Goal: Use online tool/utility: Utilize a website feature to perform a specific function

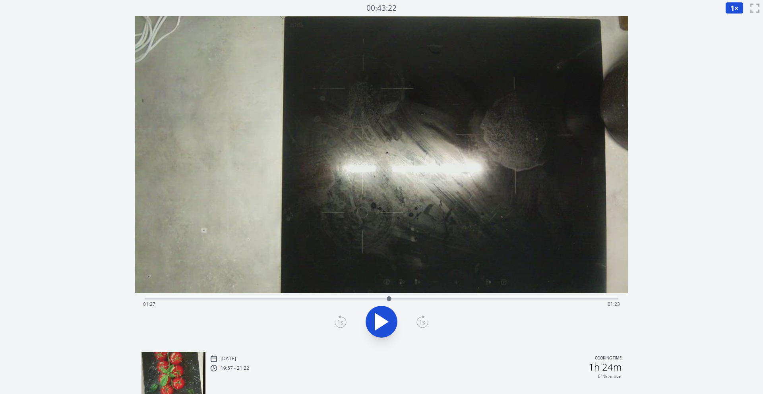
drag, startPoint x: 149, startPoint y: 299, endPoint x: 389, endPoint y: 304, distance: 240.1
click at [389, 300] on div "Time elapsed: 01:27 Time remaining: 01:23" at bounding box center [382, 299] width 474 height 2
drag, startPoint x: 401, startPoint y: 300, endPoint x: 432, endPoint y: 299, distance: 31.0
click at [432, 299] on div at bounding box center [432, 299] width 5 height 5
drag, startPoint x: 432, startPoint y: 299, endPoint x: 488, endPoint y: 297, distance: 55.7
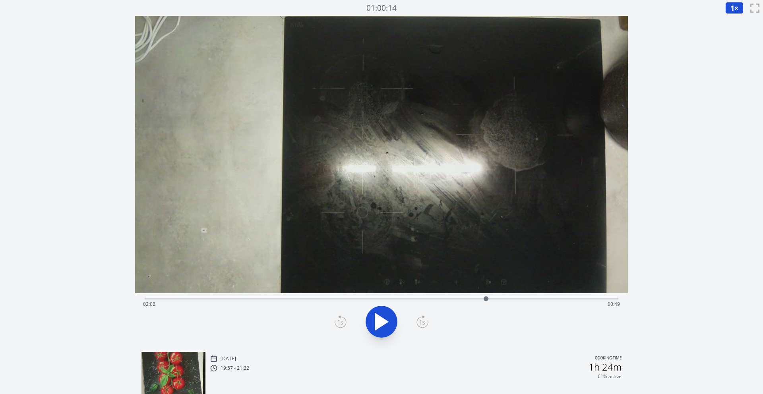
click at [488, 297] on div at bounding box center [486, 299] width 5 height 5
drag, startPoint x: 497, startPoint y: 297, endPoint x: 552, endPoint y: 285, distance: 56.1
click at [552, 285] on div "Time elapsed: 02:24 Time remaining: 00:26" at bounding box center [381, 181] width 493 height 330
drag, startPoint x: 553, startPoint y: 295, endPoint x: 482, endPoint y: 297, distance: 71.6
click at [482, 297] on div at bounding box center [481, 299] width 12 height 12
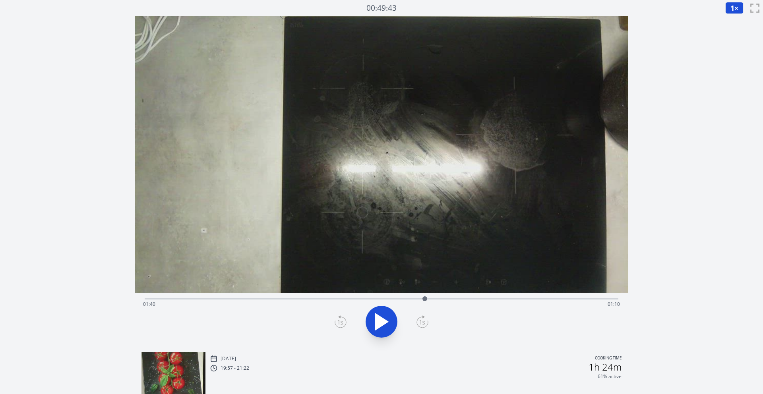
drag, startPoint x: 484, startPoint y: 298, endPoint x: 425, endPoint y: 299, distance: 58.8
click at [425, 299] on div at bounding box center [425, 299] width 5 height 5
drag, startPoint x: 426, startPoint y: 299, endPoint x: 486, endPoint y: 296, distance: 60.1
click at [486, 296] on div at bounding box center [486, 299] width 12 height 12
click at [243, 302] on div "Time elapsed: 00:08 Time remaining: 02:42" at bounding box center [381, 304] width 477 height 13
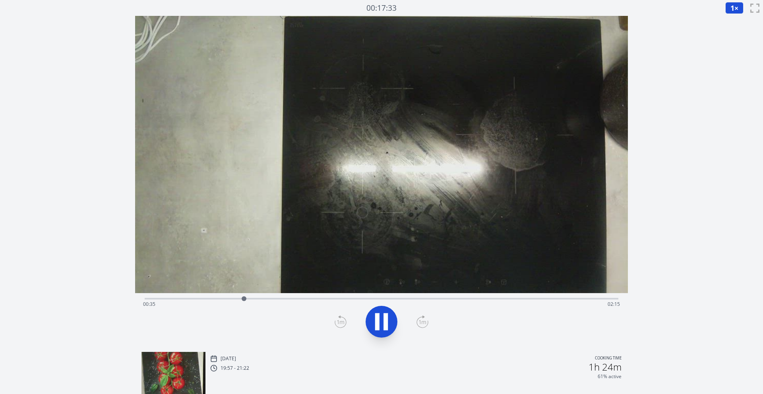
click at [279, 300] on div "Time elapsed: 00:35 Time remaining: 02:15" at bounding box center [381, 304] width 477 height 13
drag, startPoint x: 292, startPoint y: 298, endPoint x: 375, endPoint y: 291, distance: 83.8
click at [375, 291] on div "Time elapsed: 01:22 Time remaining: 01:28" at bounding box center [381, 181] width 493 height 330
click at [382, 319] on icon at bounding box center [381, 322] width 22 height 22
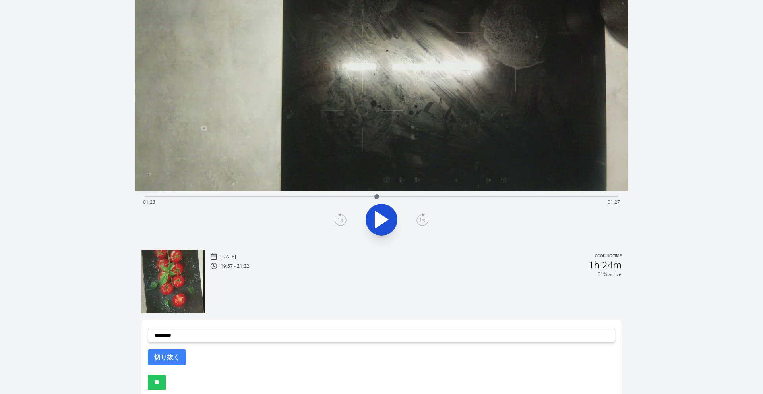
scroll to position [143, 0]
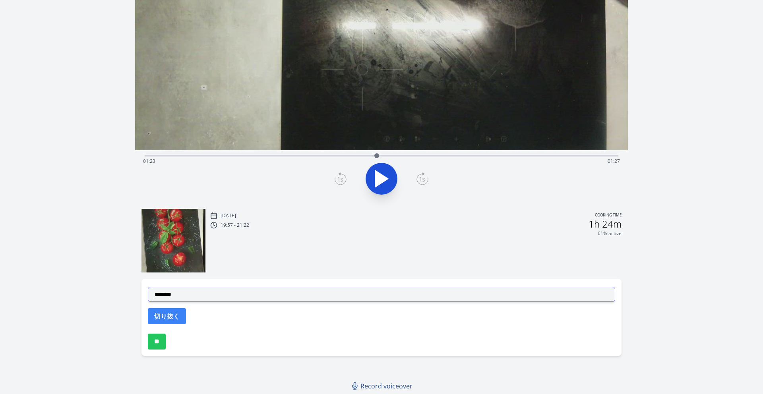
click at [213, 290] on select "**********" at bounding box center [381, 294] width 467 height 15
select select "**********"
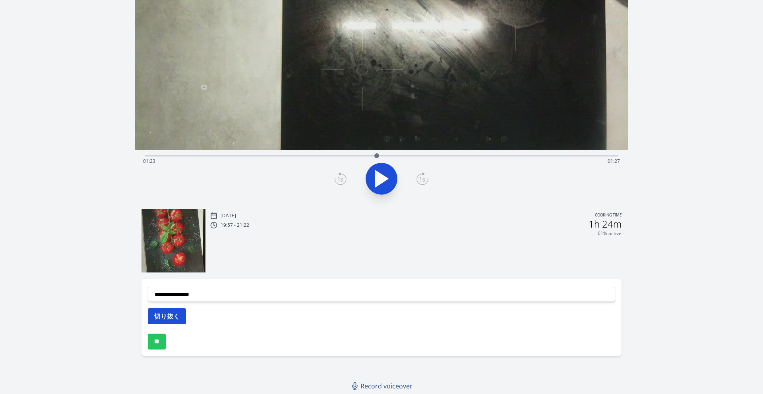
click at [169, 313] on button "切り抜く" at bounding box center [167, 316] width 38 height 16
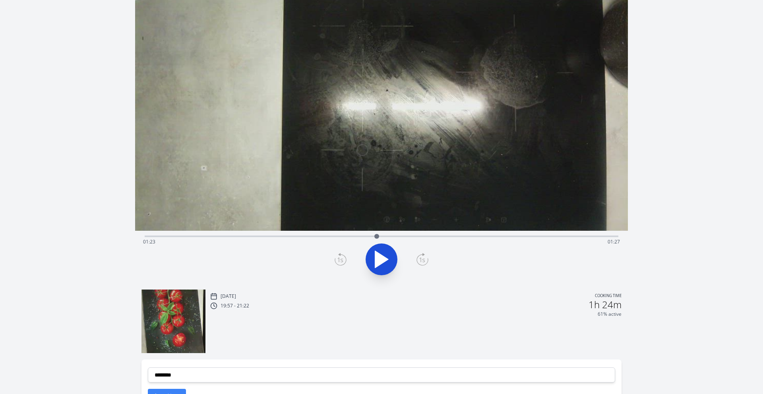
scroll to position [34, 0]
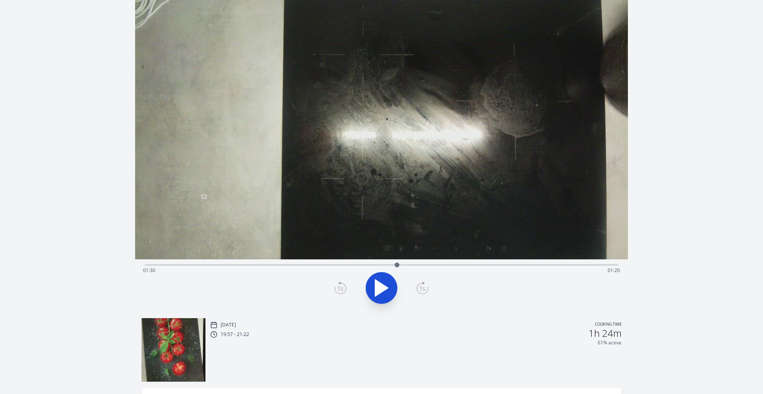
drag, startPoint x: 377, startPoint y: 265, endPoint x: 397, endPoint y: 264, distance: 20.3
click at [397, 264] on div at bounding box center [397, 265] width 5 height 5
drag, startPoint x: 397, startPoint y: 264, endPoint x: 390, endPoint y: 264, distance: 7.9
click at [390, 264] on div at bounding box center [389, 265] width 5 height 5
click at [385, 266] on div at bounding box center [390, 265] width 12 height 12
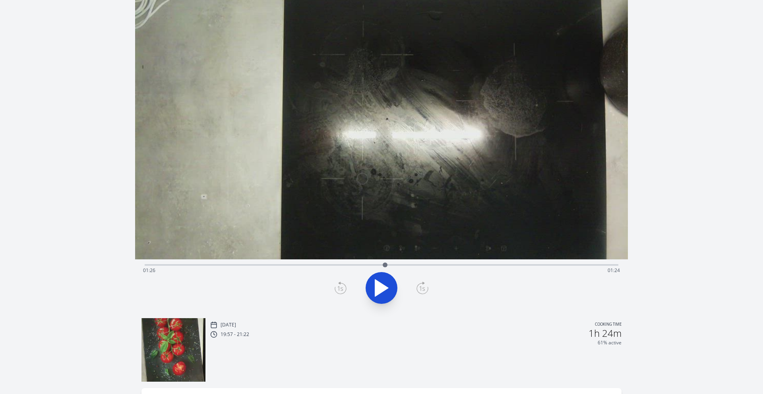
click at [381, 288] on icon at bounding box center [381, 288] width 13 height 17
click at [381, 288] on icon at bounding box center [381, 288] width 22 height 22
click at [345, 285] on icon at bounding box center [341, 288] width 12 height 13
click at [343, 285] on icon at bounding box center [341, 288] width 12 height 13
click at [425, 289] on icon at bounding box center [423, 288] width 12 height 13
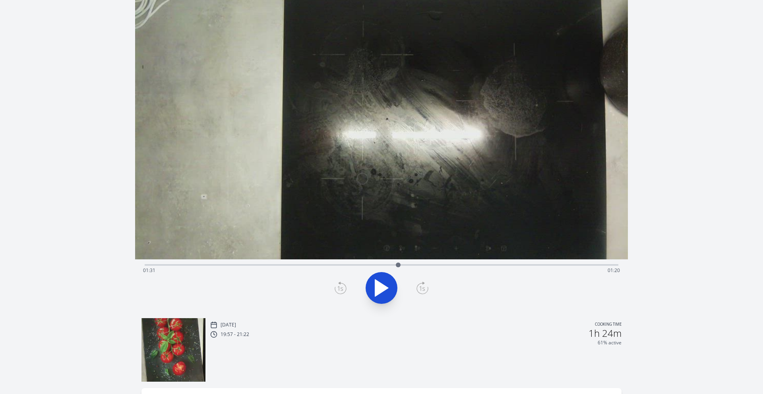
click at [342, 287] on icon at bounding box center [341, 288] width 12 height 13
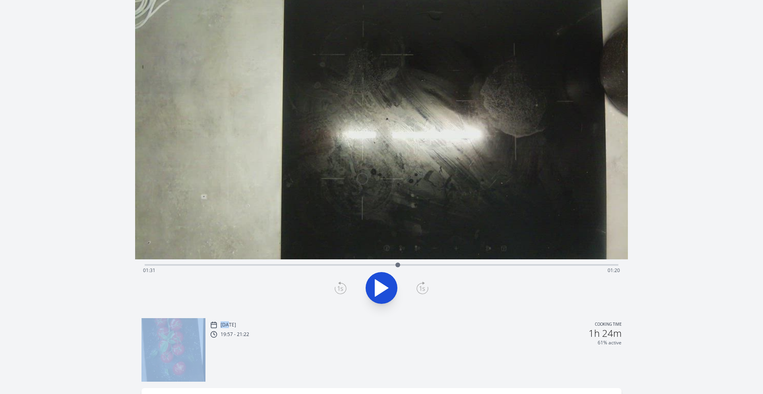
click at [342, 287] on icon at bounding box center [341, 288] width 12 height 13
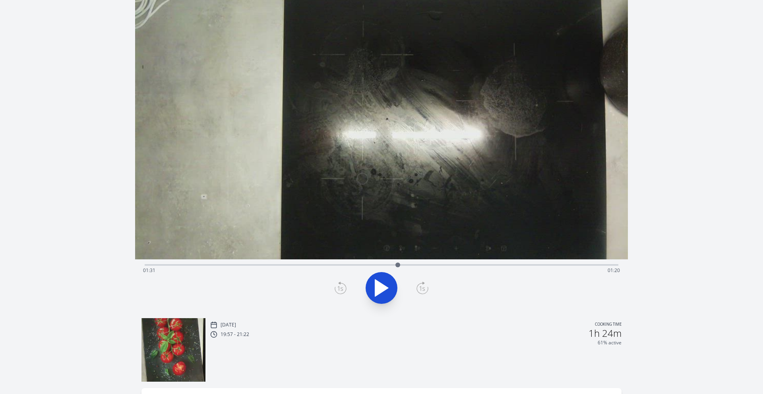
click at [342, 287] on icon at bounding box center [341, 288] width 12 height 13
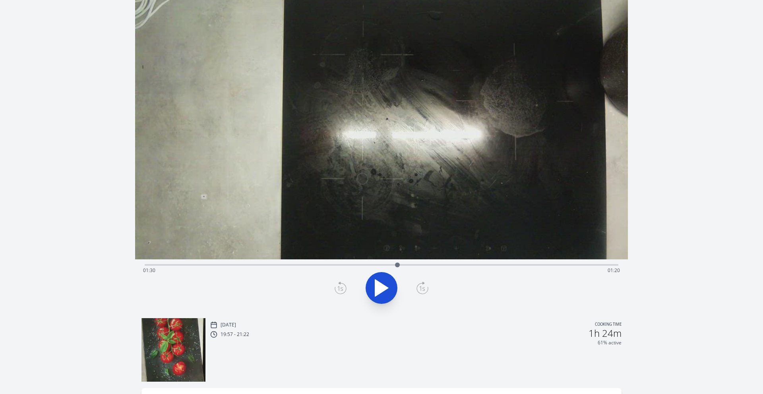
click at [341, 288] on icon at bounding box center [341, 288] width 6 height 5
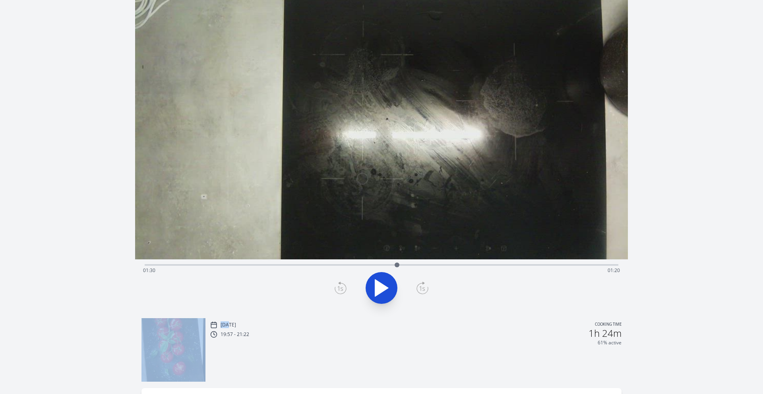
click at [341, 288] on icon at bounding box center [341, 288] width 6 height 5
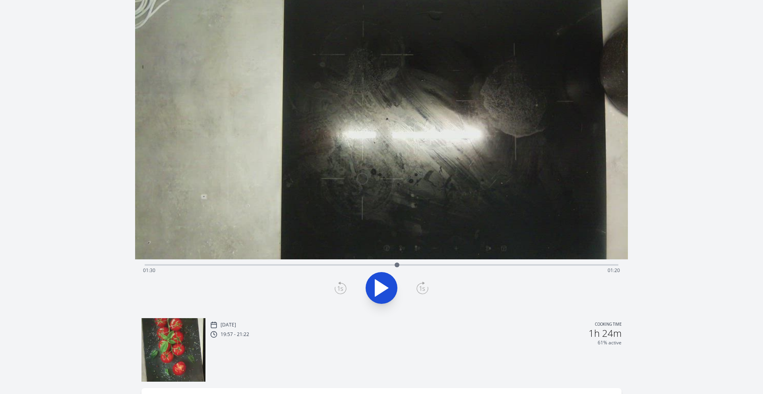
click at [341, 288] on icon at bounding box center [341, 288] width 6 height 5
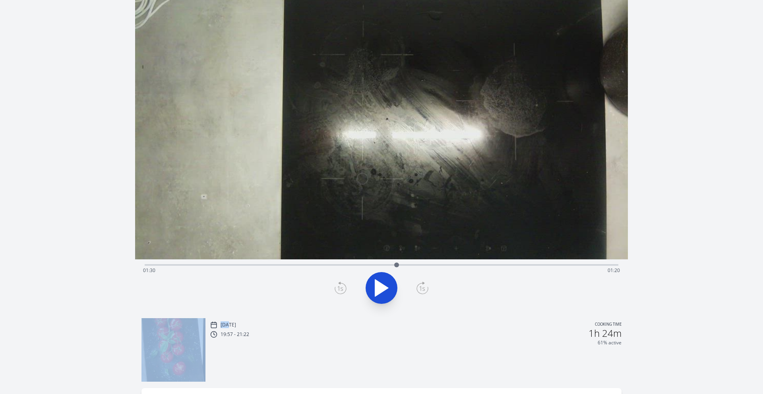
click at [341, 288] on icon at bounding box center [341, 288] width 6 height 5
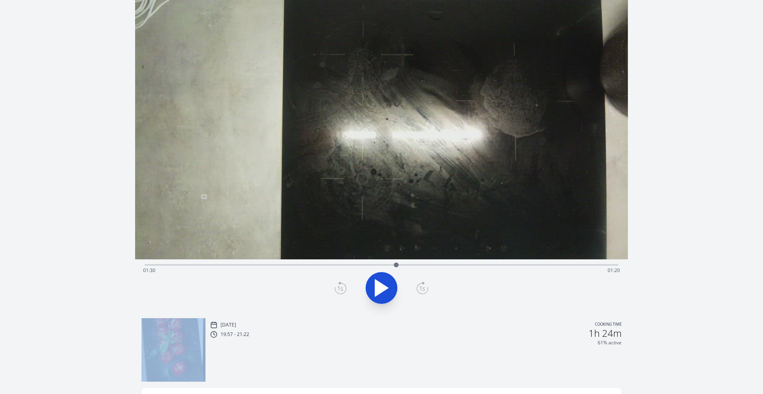
click at [341, 288] on icon at bounding box center [341, 288] width 6 height 5
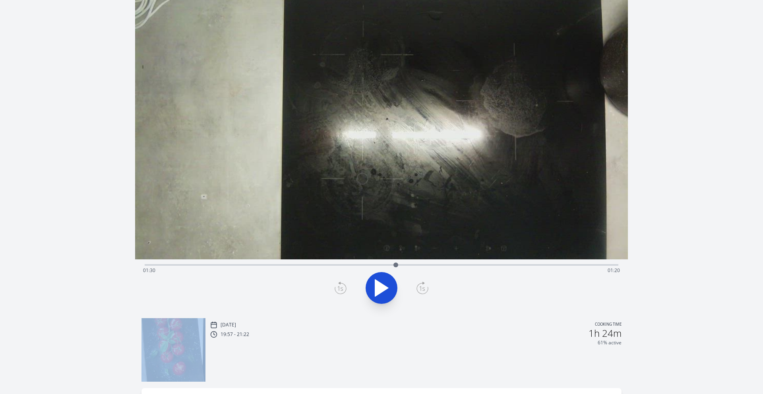
click at [341, 288] on icon at bounding box center [341, 288] width 6 height 5
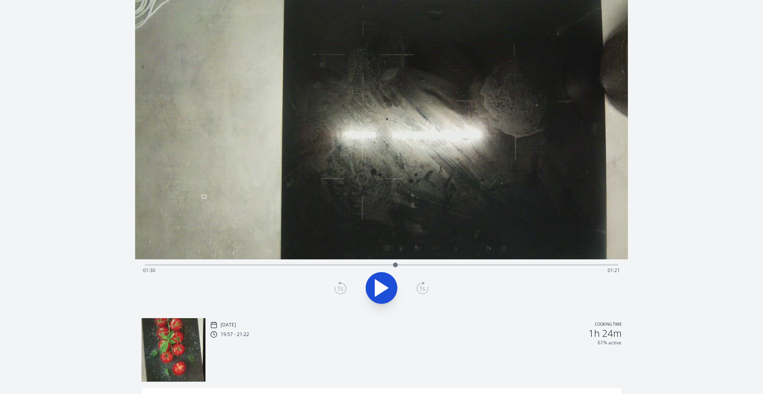
click at [341, 289] on icon at bounding box center [341, 288] width 6 height 5
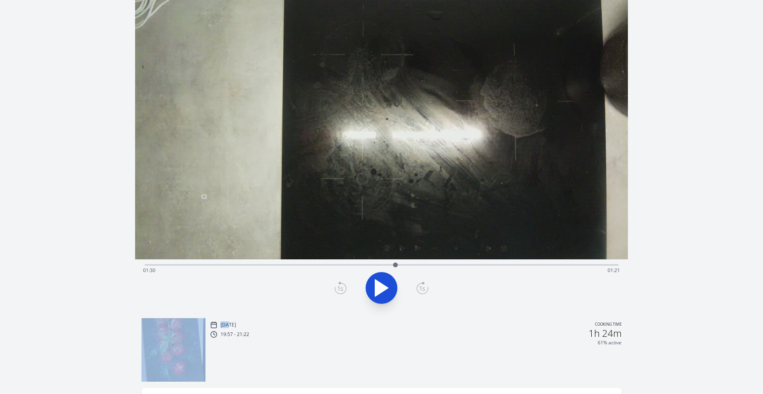
click at [341, 289] on icon at bounding box center [341, 288] width 6 height 5
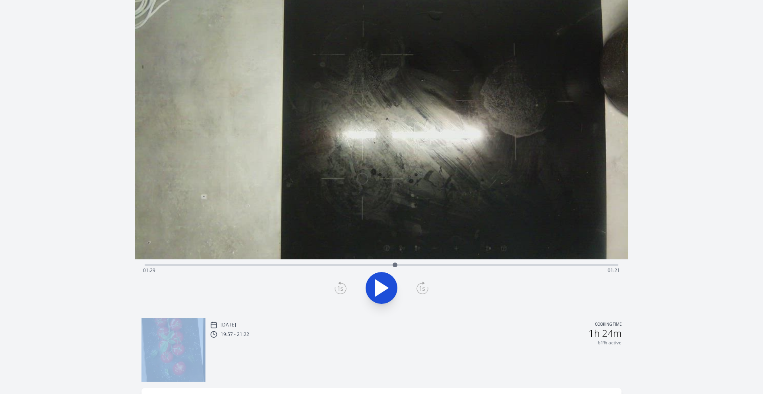
click at [341, 289] on icon at bounding box center [341, 288] width 6 height 5
drag, startPoint x: 396, startPoint y: 265, endPoint x: 390, endPoint y: 265, distance: 5.6
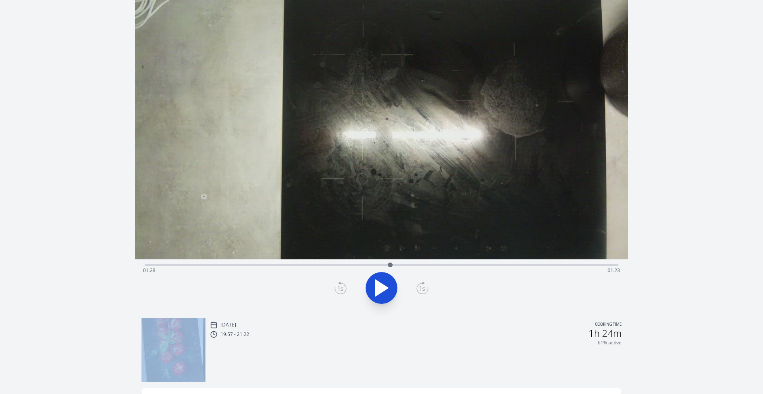
click at [390, 265] on div at bounding box center [390, 265] width 5 height 5
click at [383, 285] on icon at bounding box center [381, 288] width 13 height 17
click at [383, 285] on icon at bounding box center [381, 288] width 22 height 22
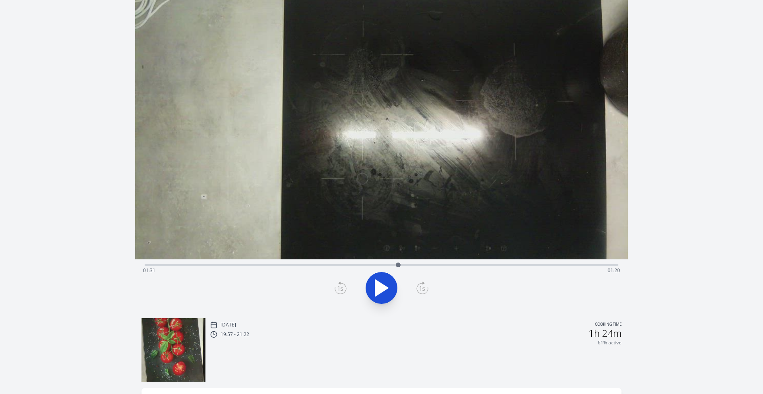
click at [345, 289] on icon at bounding box center [341, 288] width 12 height 13
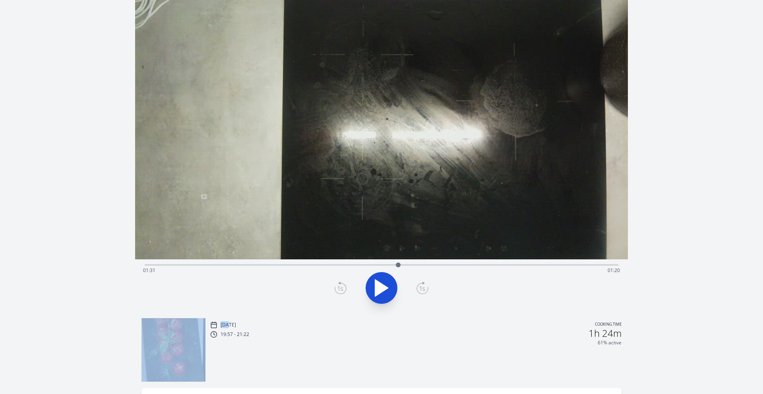
click at [345, 289] on icon at bounding box center [341, 288] width 12 height 13
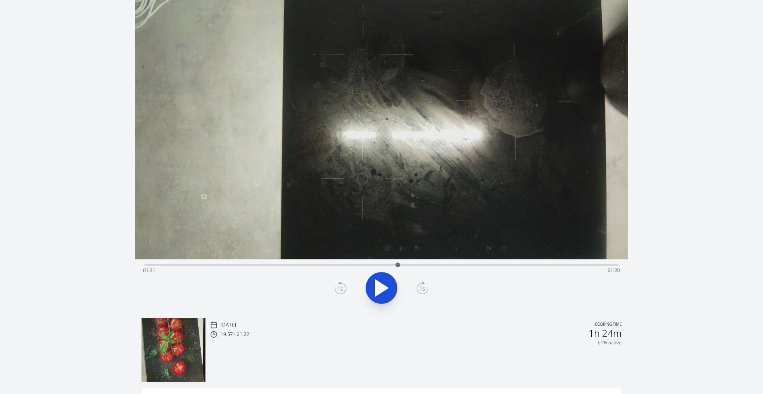
click at [345, 289] on icon at bounding box center [341, 288] width 12 height 13
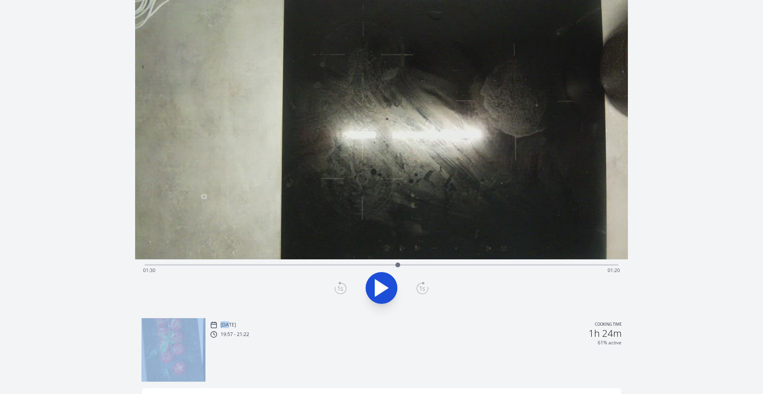
click at [345, 289] on icon at bounding box center [341, 288] width 12 height 13
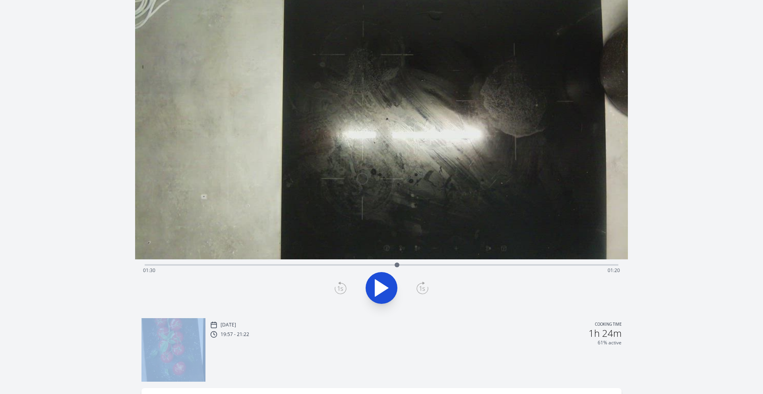
click at [345, 289] on icon at bounding box center [341, 288] width 12 height 13
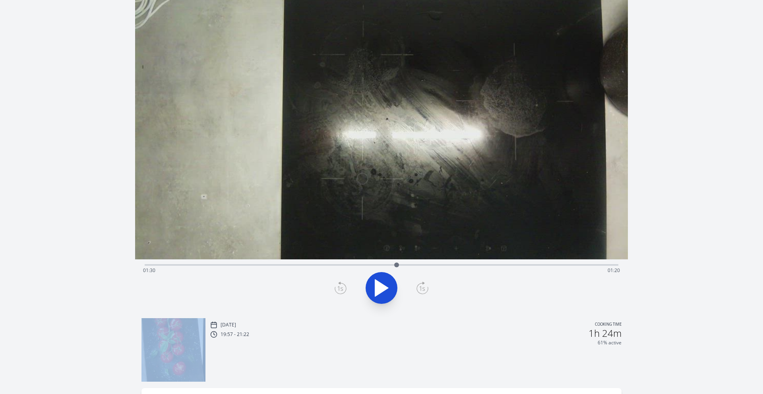
click at [424, 287] on icon at bounding box center [423, 288] width 6 height 5
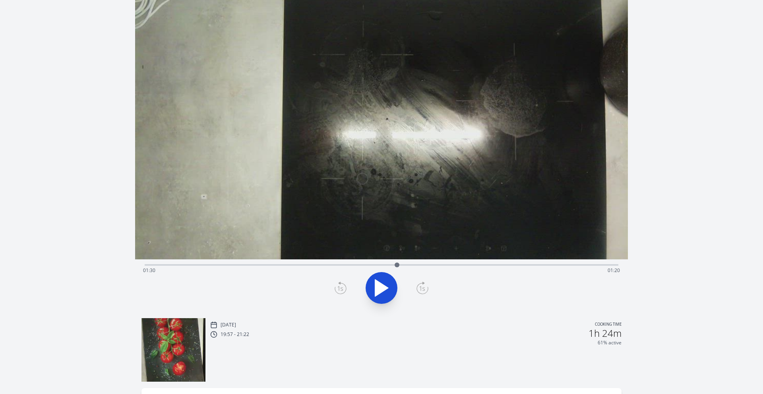
click at [345, 285] on icon at bounding box center [340, 288] width 11 height 11
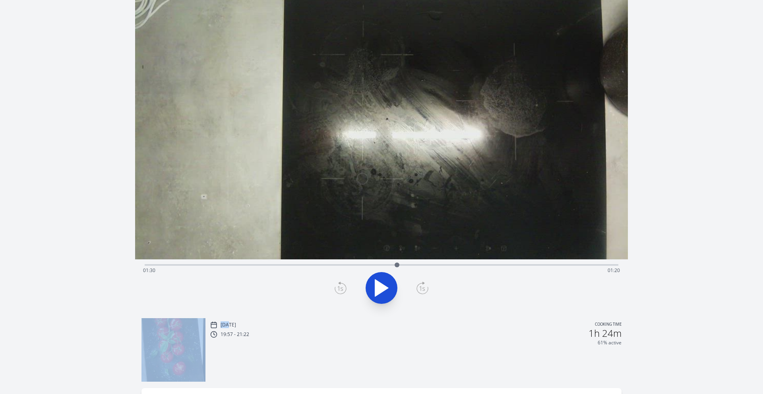
click at [345, 285] on icon at bounding box center [340, 288] width 11 height 11
click at [345, 285] on icon at bounding box center [341, 288] width 12 height 13
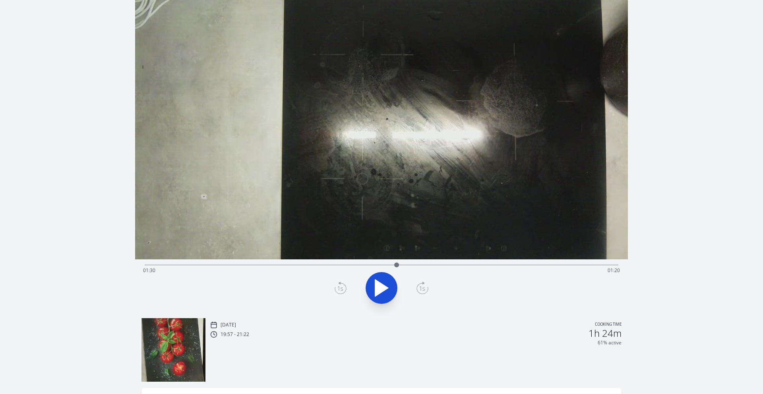
click at [343, 288] on icon at bounding box center [341, 288] width 12 height 13
click at [339, 288] on icon at bounding box center [341, 288] width 12 height 13
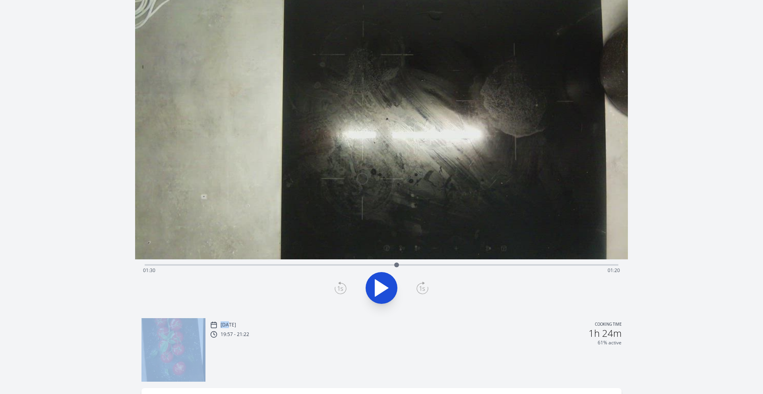
click at [339, 288] on icon at bounding box center [341, 288] width 12 height 13
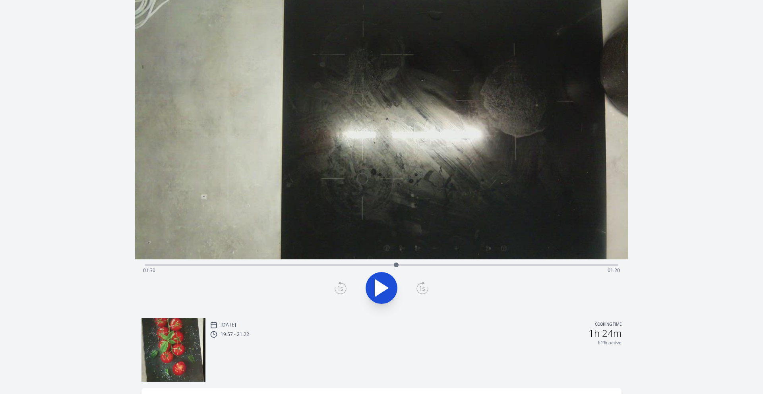
click at [338, 289] on icon at bounding box center [341, 288] width 12 height 13
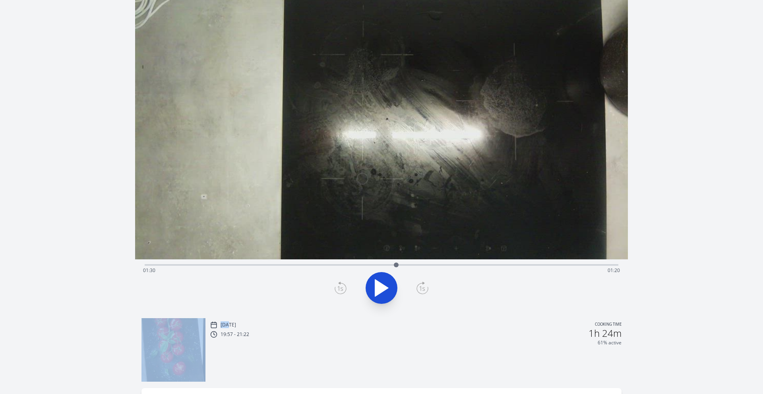
click at [338, 289] on icon at bounding box center [341, 288] width 12 height 13
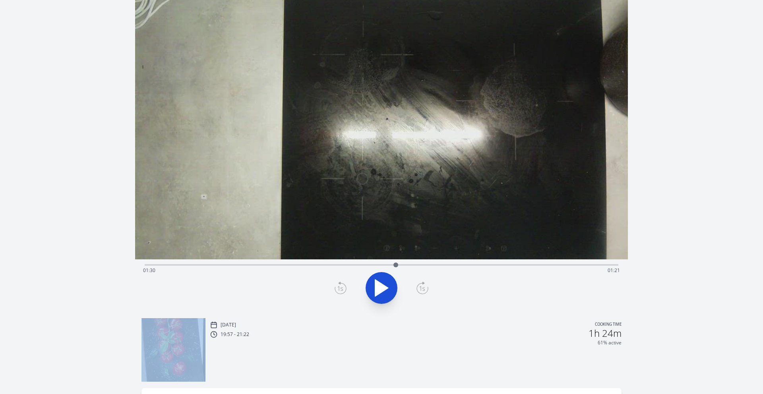
click at [338, 289] on icon at bounding box center [341, 288] width 12 height 13
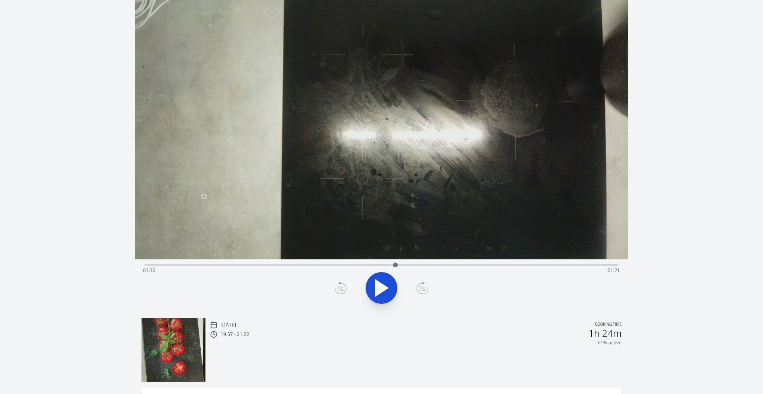
click at [339, 289] on icon at bounding box center [341, 288] width 12 height 13
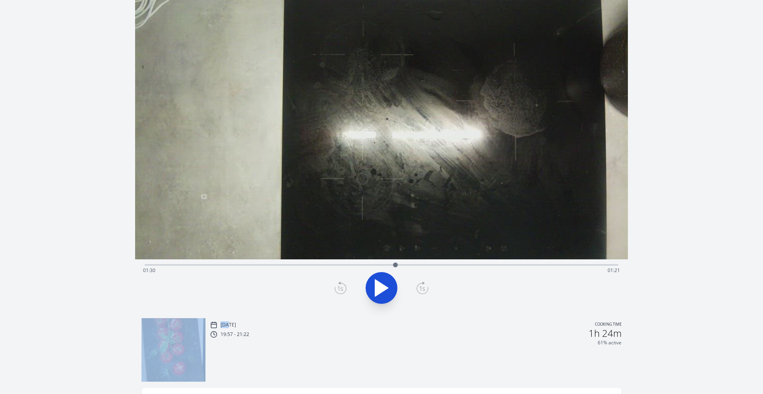
click at [339, 289] on icon at bounding box center [341, 288] width 12 height 13
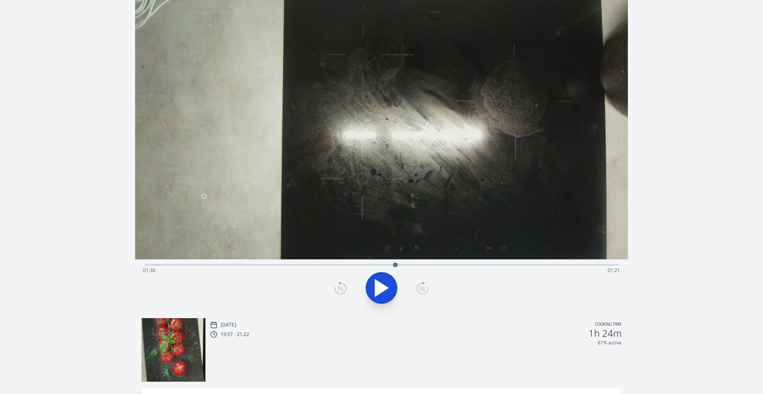
click at [294, 293] on div at bounding box center [381, 288] width 483 height 38
click at [343, 287] on icon at bounding box center [341, 288] width 12 height 13
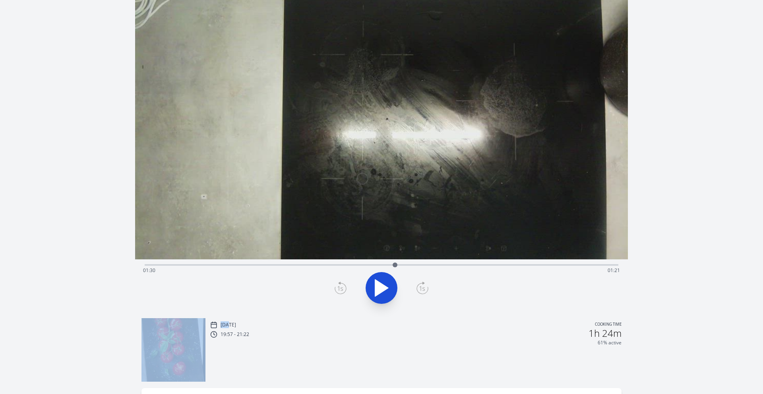
click at [343, 287] on icon at bounding box center [341, 288] width 12 height 13
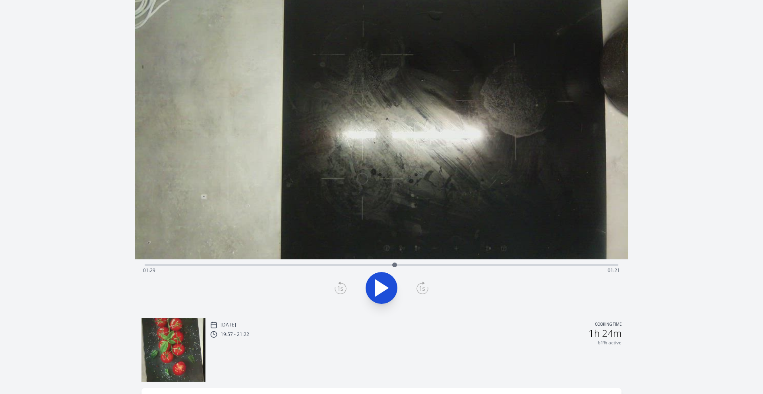
click at [345, 289] on icon at bounding box center [341, 288] width 12 height 13
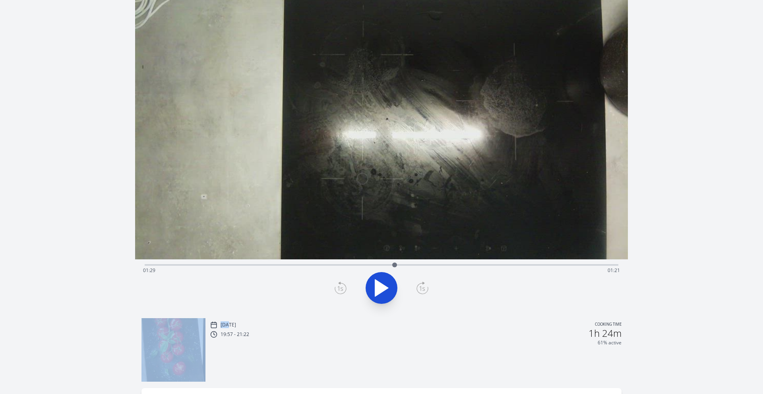
click at [345, 289] on icon at bounding box center [341, 288] width 12 height 13
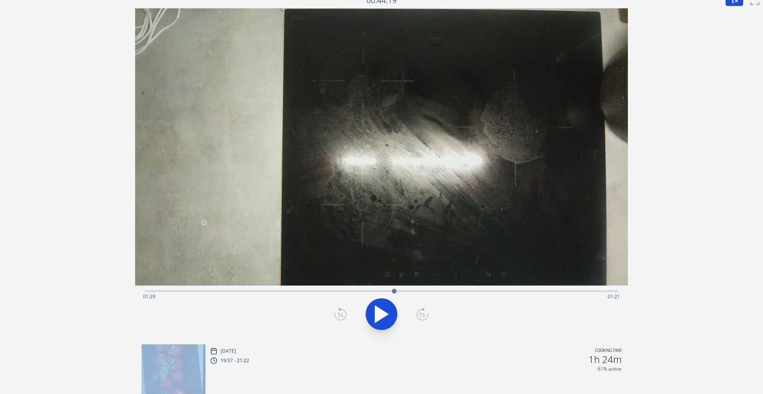
scroll to position [0, 0]
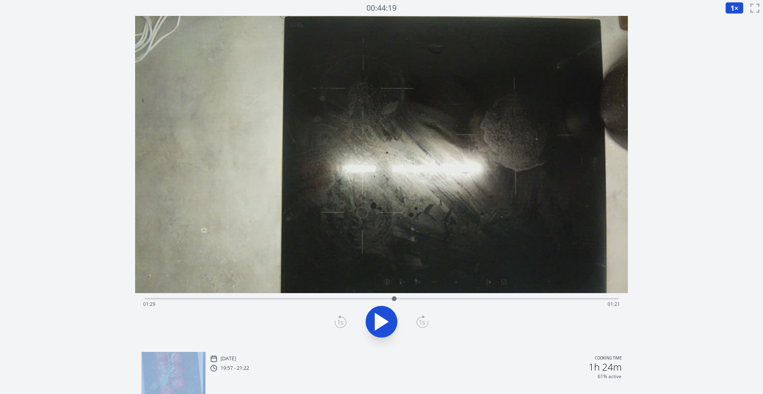
click at [737, 10] on button "1 ×" at bounding box center [734, 8] width 18 height 12
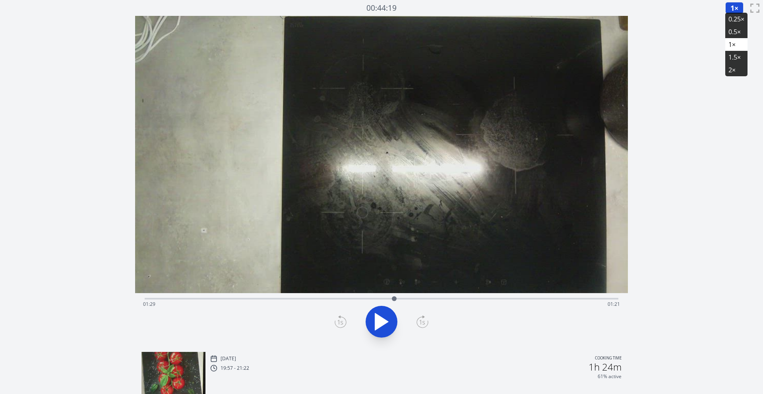
click at [734, 21] on li "0.25×" at bounding box center [736, 19] width 22 height 13
click at [382, 298] on div "Time elapsed: 01:29 Time remaining: 01:21" at bounding box center [381, 304] width 477 height 13
click at [381, 321] on icon at bounding box center [381, 322] width 13 height 17
click at [384, 323] on icon at bounding box center [386, 321] width 4 height 17
click at [345, 322] on icon at bounding box center [341, 322] width 12 height 13
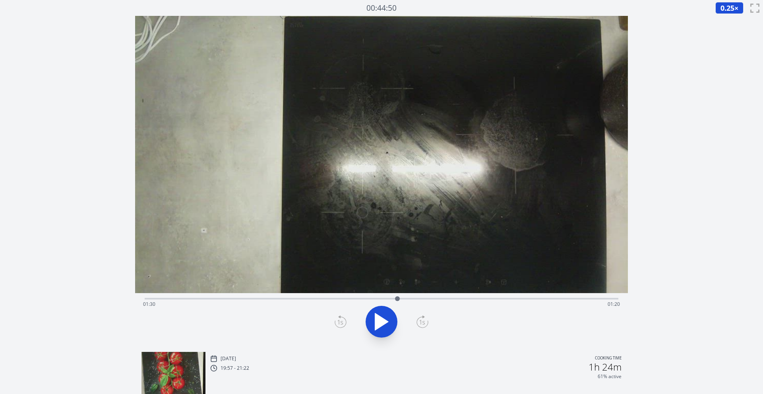
click at [345, 322] on icon at bounding box center [341, 322] width 12 height 13
click at [425, 322] on icon at bounding box center [423, 322] width 12 height 13
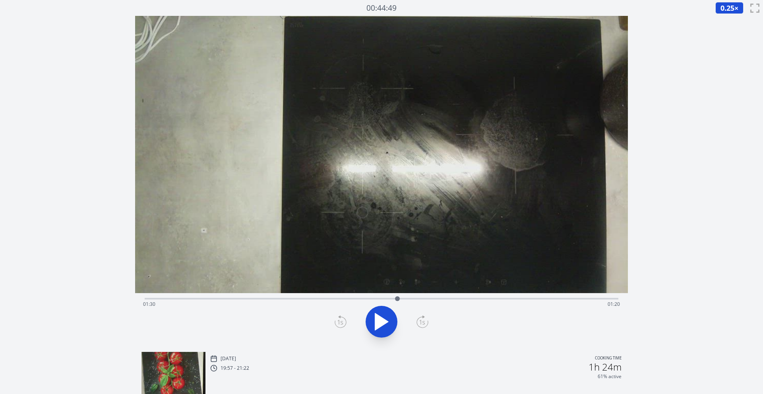
click at [425, 322] on icon at bounding box center [423, 322] width 12 height 13
click at [341, 324] on icon at bounding box center [341, 322] width 12 height 13
click at [424, 322] on icon at bounding box center [423, 322] width 12 height 13
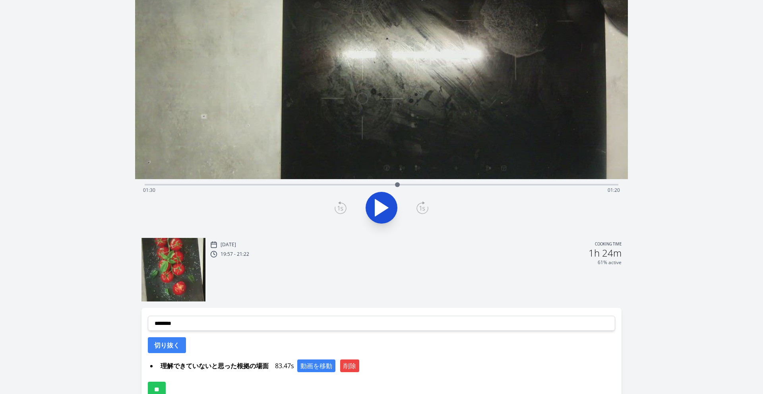
scroll to position [162, 0]
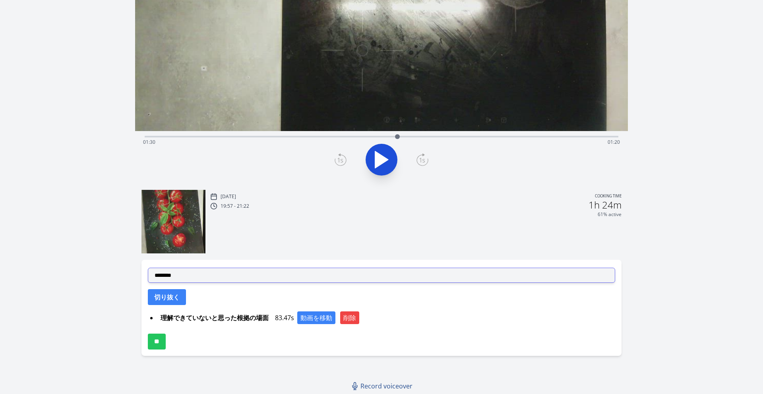
click at [266, 277] on select "**********" at bounding box center [381, 275] width 467 height 15
select select "**********"
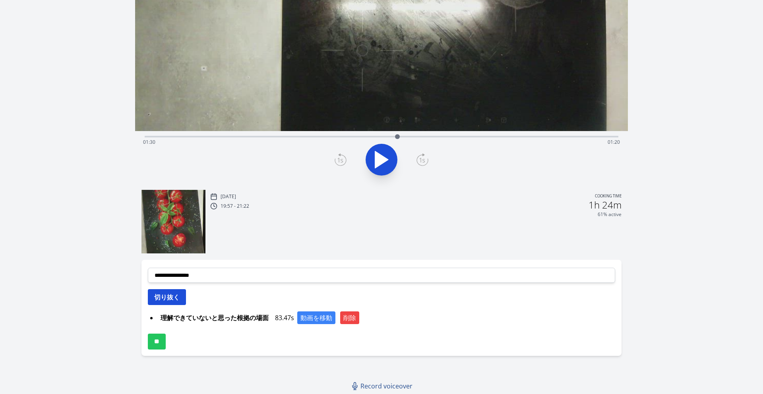
click at [176, 296] on button "切り抜く" at bounding box center [167, 297] width 38 height 16
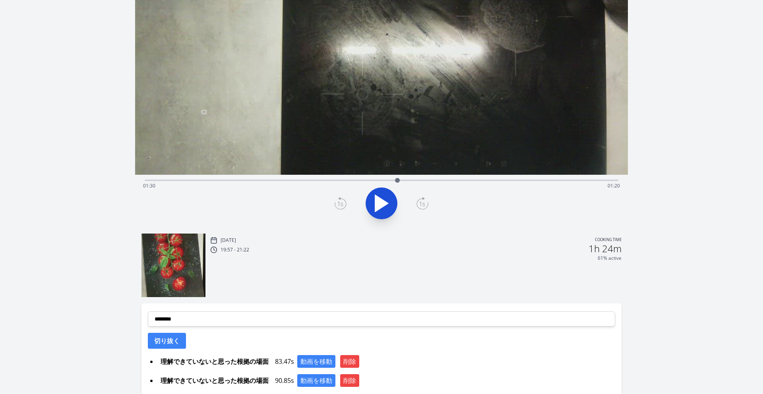
scroll to position [36, 0]
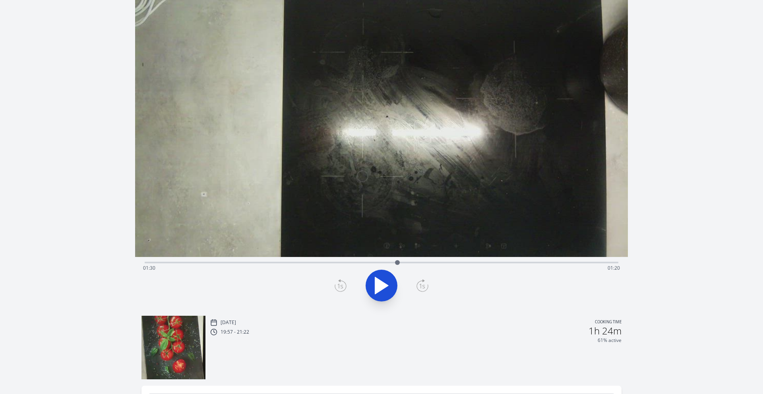
click at [381, 279] on icon at bounding box center [381, 286] width 22 height 22
click at [395, 264] on div at bounding box center [401, 263] width 12 height 12
click at [367, 288] on button at bounding box center [382, 286] width 32 height 32
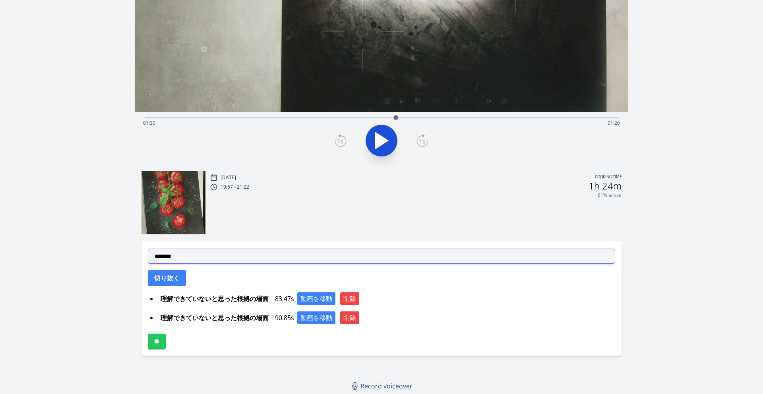
click at [198, 256] on select "**********" at bounding box center [381, 256] width 467 height 15
select select "**********"
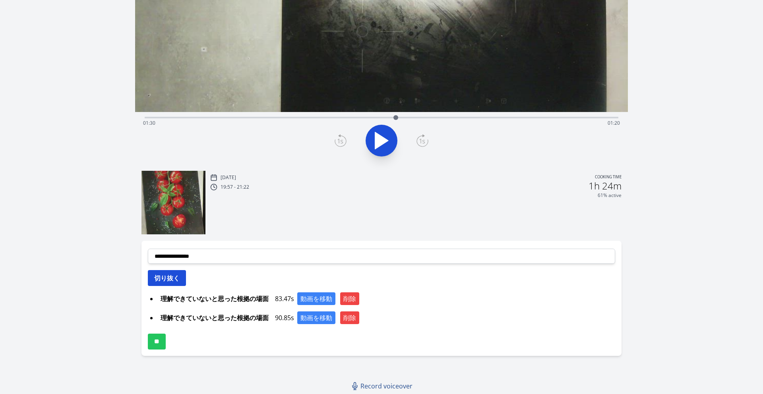
click at [172, 274] on button "切り抜く" at bounding box center [167, 278] width 38 height 16
select select
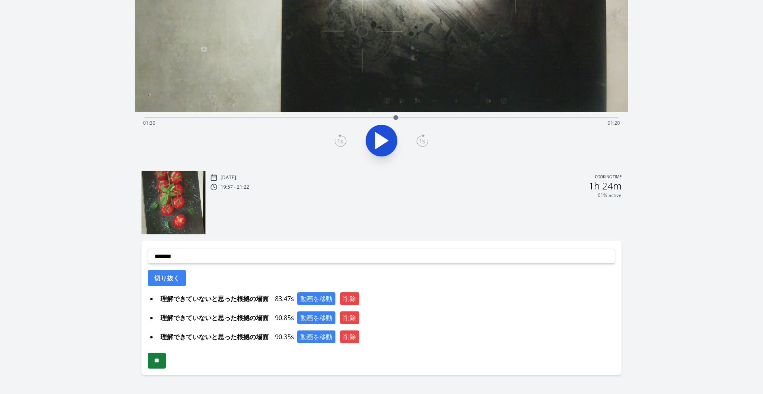
click at [163, 361] on input "**" at bounding box center [157, 361] width 18 height 16
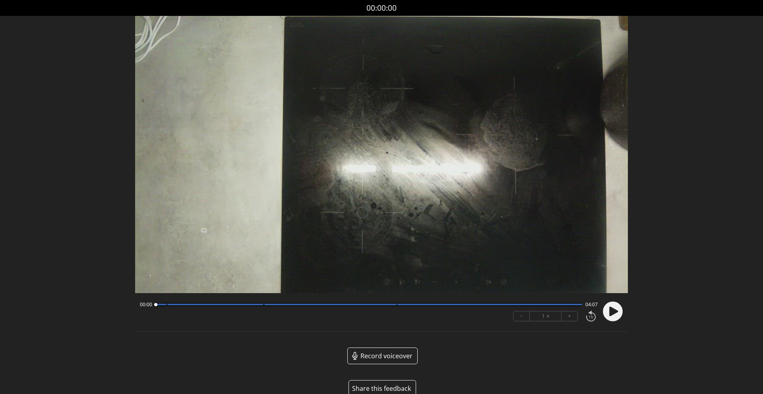
scroll to position [16, 0]
